Goal: Find specific page/section: Find specific page/section

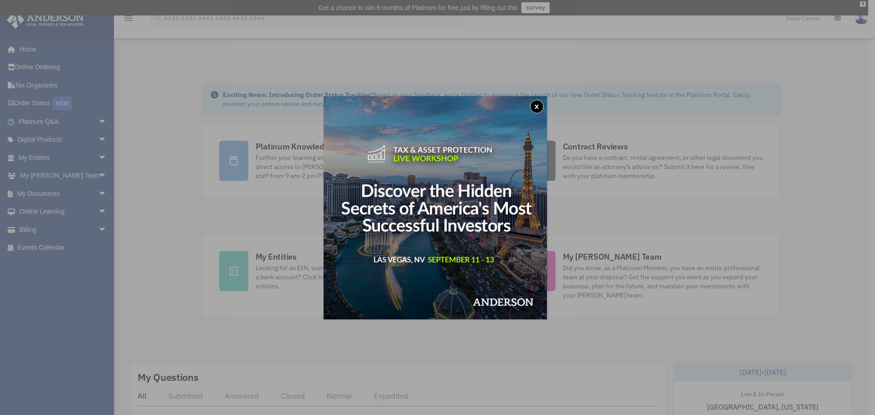
click at [539, 106] on button "x" at bounding box center [537, 107] width 14 height 14
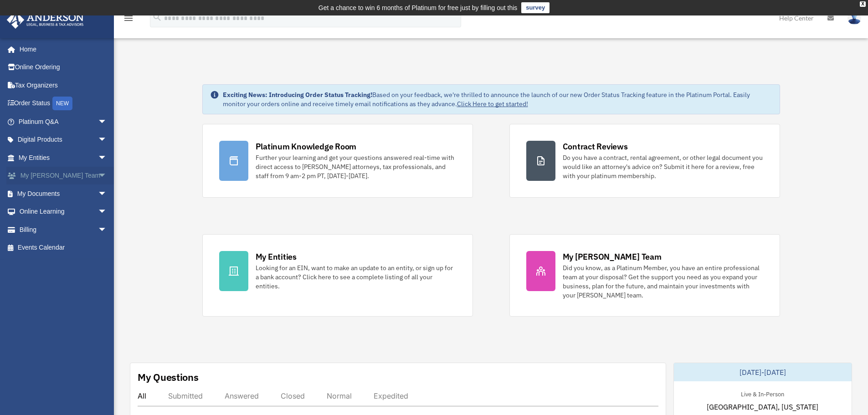
click at [98, 177] on span "arrow_drop_down" at bounding box center [107, 176] width 18 height 19
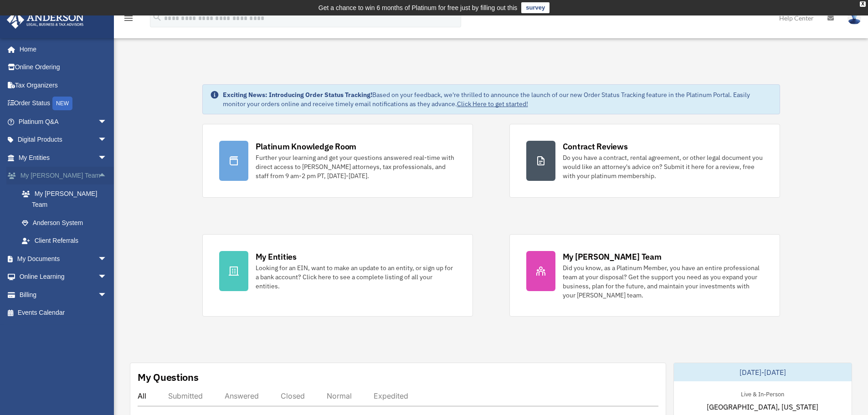
click at [98, 177] on span "arrow_drop_up" at bounding box center [107, 176] width 18 height 19
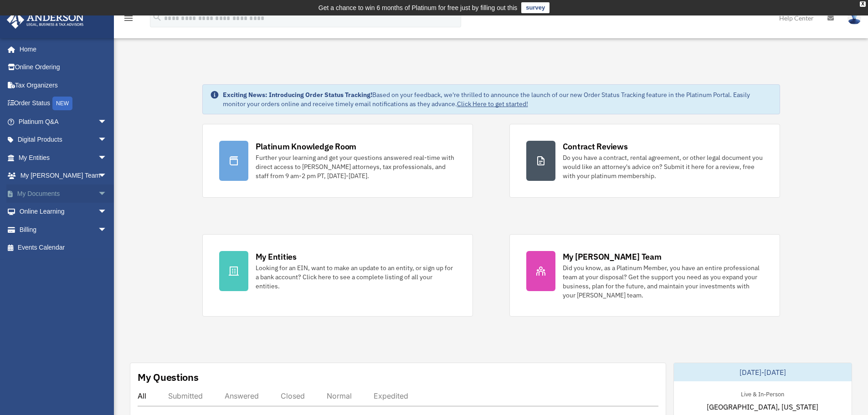
click at [98, 195] on span "arrow_drop_down" at bounding box center [107, 193] width 18 height 19
click at [98, 198] on span "arrow_drop_up" at bounding box center [107, 193] width 18 height 19
click at [98, 141] on span "arrow_drop_down" at bounding box center [107, 140] width 18 height 19
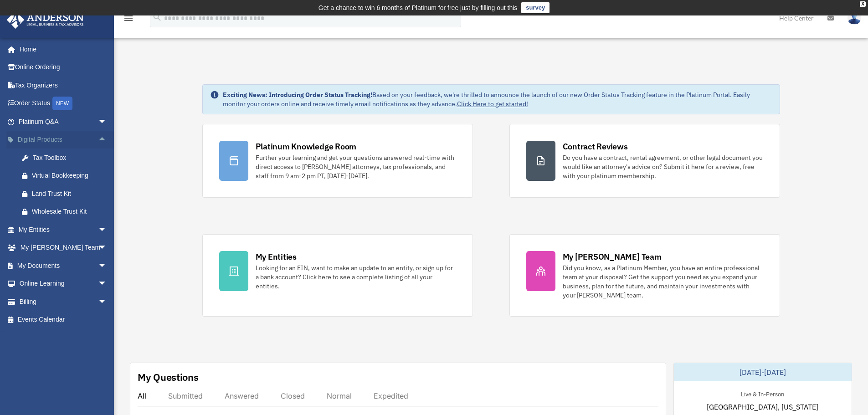
click at [98, 136] on span "arrow_drop_up" at bounding box center [107, 140] width 18 height 19
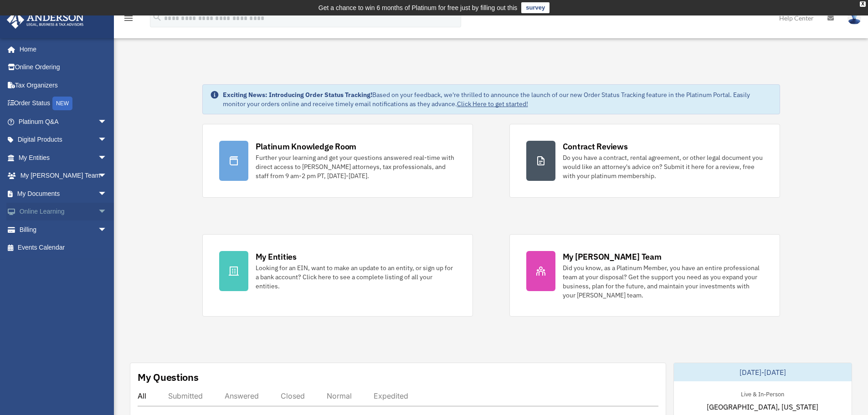
click at [98, 211] on span "arrow_drop_down" at bounding box center [107, 212] width 18 height 19
click at [98, 211] on span "arrow_drop_up" at bounding box center [107, 212] width 18 height 19
click at [98, 190] on span "arrow_drop_down" at bounding box center [107, 193] width 18 height 19
click at [98, 190] on span "arrow_drop_up" at bounding box center [107, 193] width 18 height 19
click at [98, 216] on span "arrow_drop_down" at bounding box center [107, 212] width 18 height 19
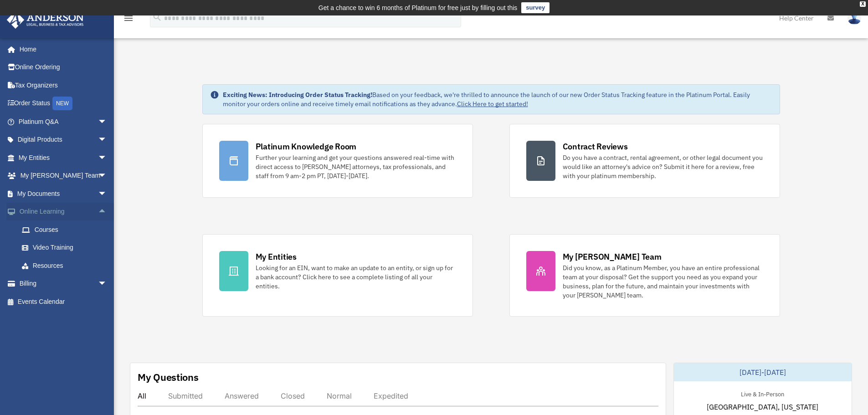
click at [98, 216] on span "arrow_drop_up" at bounding box center [107, 212] width 18 height 19
click at [98, 172] on span "arrow_drop_down" at bounding box center [107, 176] width 18 height 19
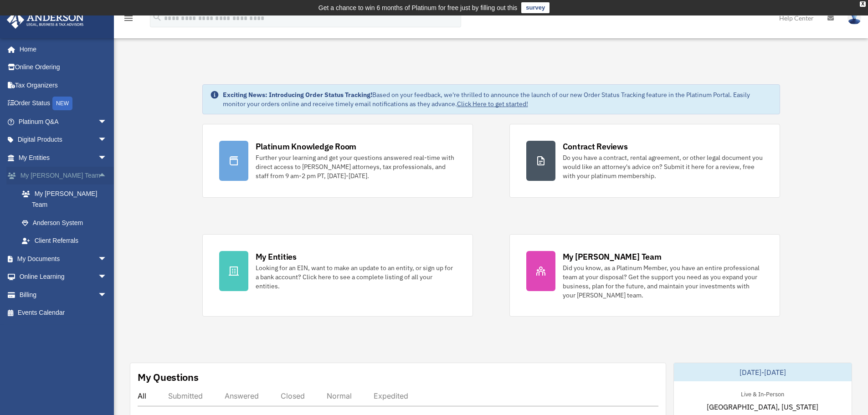
click at [98, 172] on span "arrow_drop_up" at bounding box center [107, 176] width 18 height 19
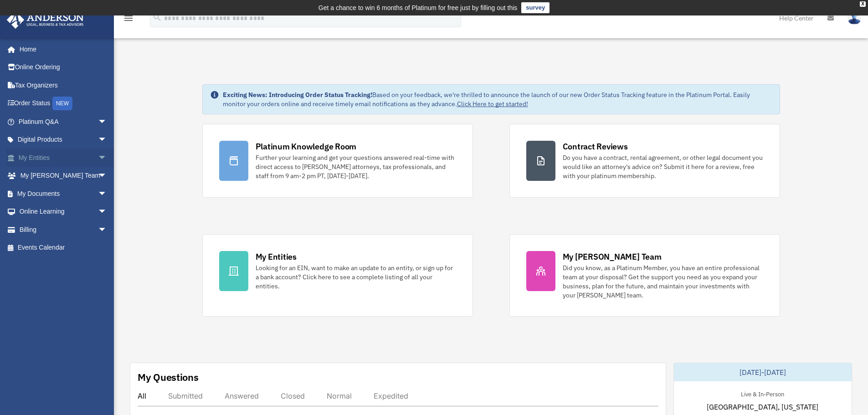
click at [100, 158] on span "arrow_drop_down" at bounding box center [107, 158] width 18 height 19
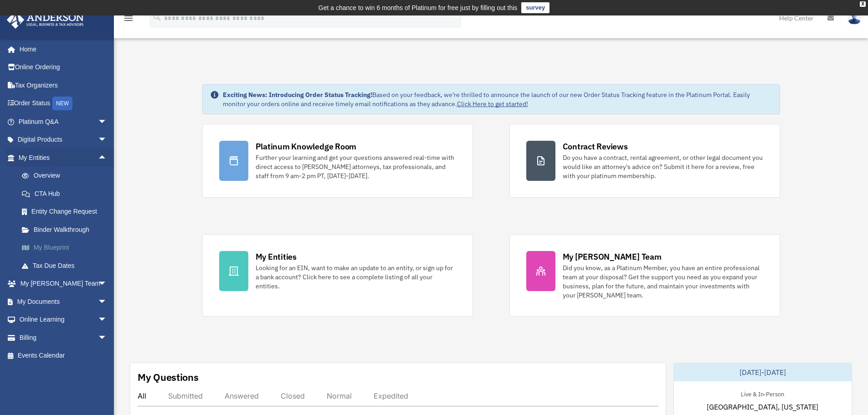
click at [48, 253] on link "My Blueprint" at bounding box center [67, 248] width 108 height 18
